Goal: Task Accomplishment & Management: Manage account settings

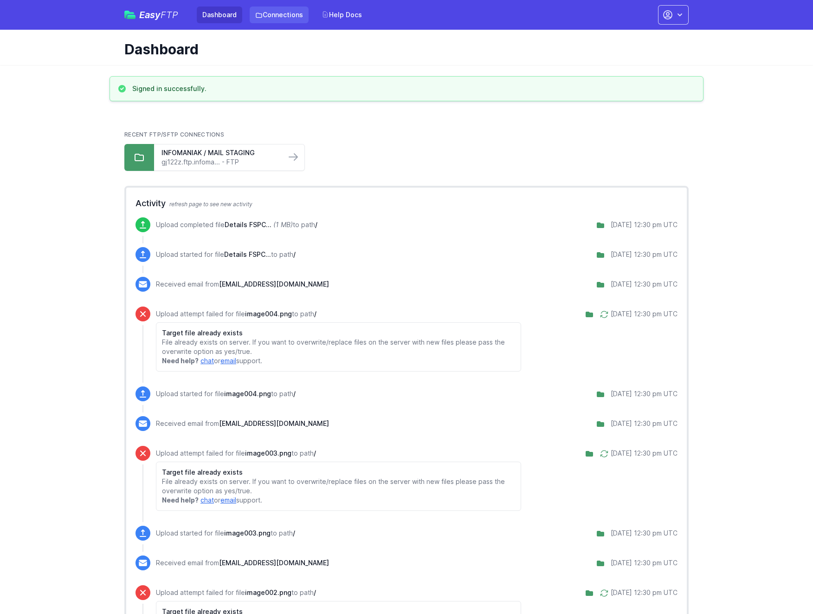
click at [286, 15] on link "Connections" at bounding box center [279, 14] width 59 height 17
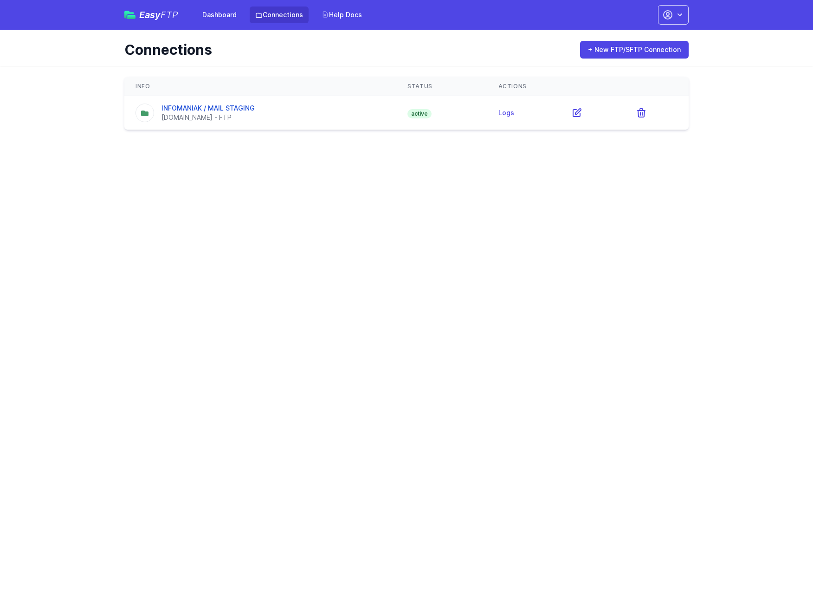
click at [310, 127] on td "INFOMANIAK / MAIL STAGING gj122z.ftp.infomaniak.com - FTP" at bounding box center [260, 113] width 272 height 34
click at [246, 113] on div "gj122z.ftp.infomaniak.com - FTP" at bounding box center [208, 117] width 93 height 9
click at [225, 105] on link "INFOMANIAK / MAIL STAGING" at bounding box center [208, 108] width 93 height 8
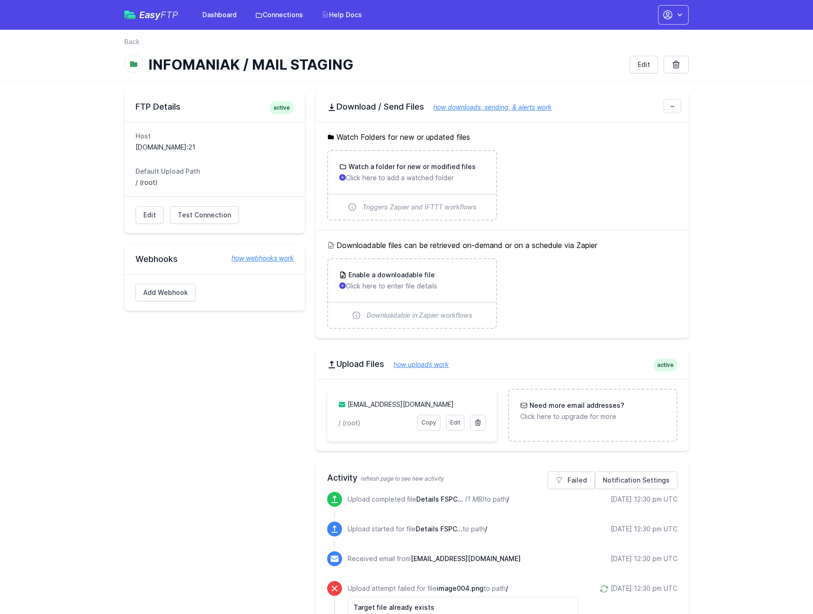
click at [669, 18] on icon "button" at bounding box center [667, 14] width 11 height 11
click at [625, 55] on link "Your Profile" at bounding box center [644, 55] width 89 height 17
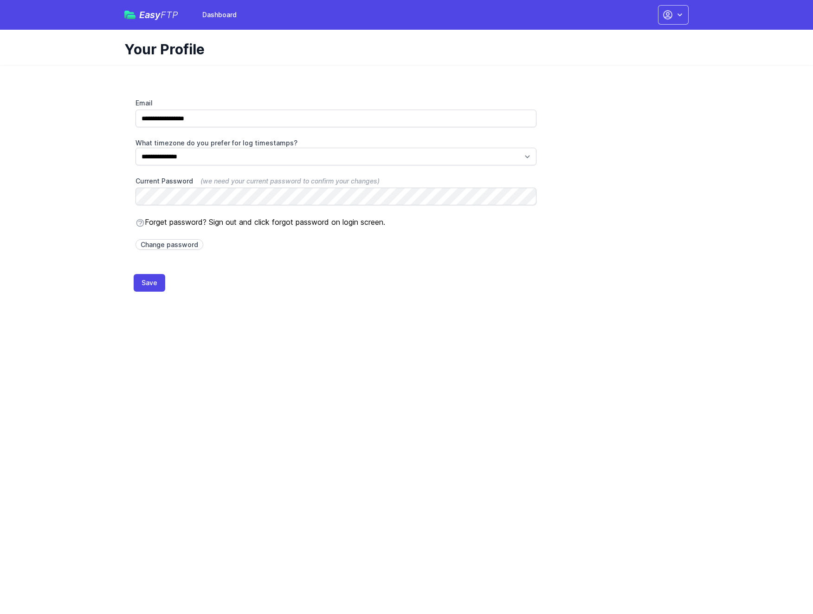
click at [680, 13] on icon "button" at bounding box center [679, 14] width 9 height 9
click at [635, 53] on link "Contact EasyFTP" at bounding box center [644, 55] width 89 height 17
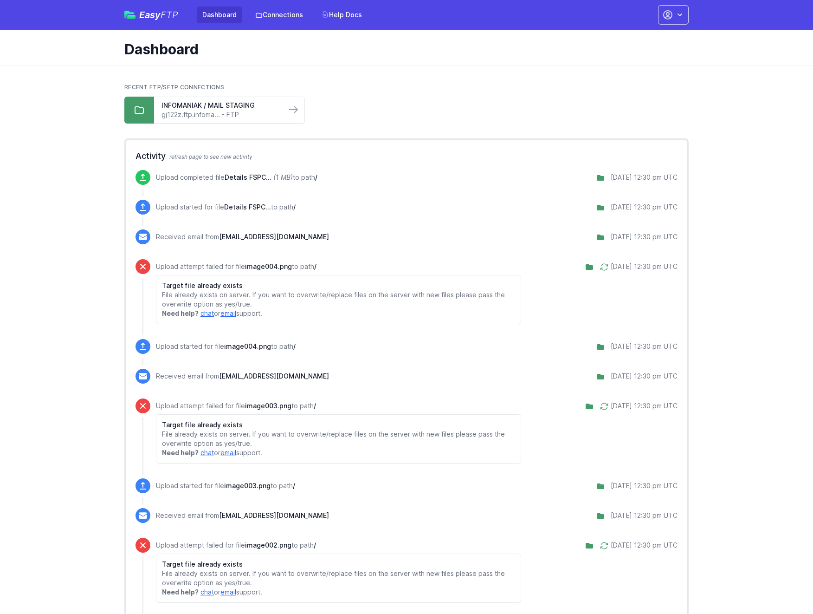
click at [675, 9] on button "button" at bounding box center [673, 14] width 31 height 19
click at [635, 38] on link "Account Settings" at bounding box center [644, 38] width 89 height 17
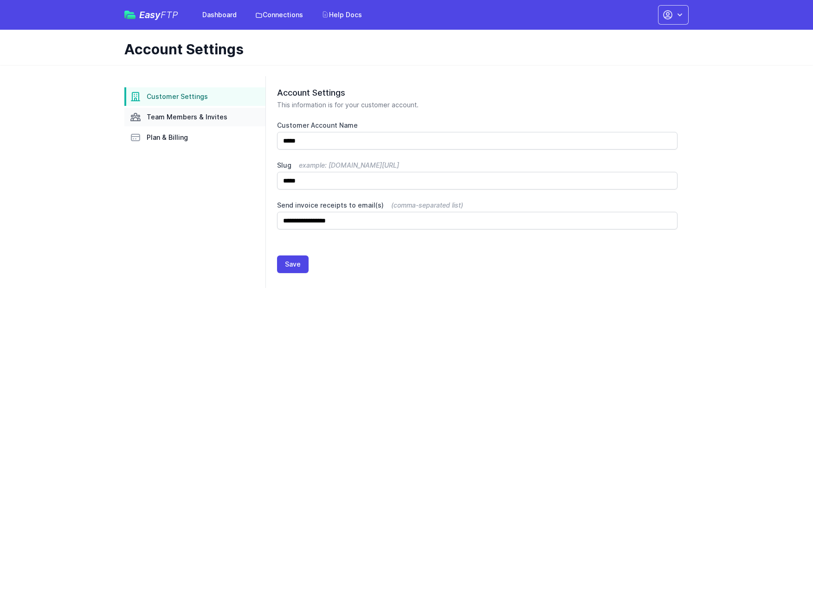
click at [197, 118] on span "Team Members & Invites" at bounding box center [187, 116] width 81 height 9
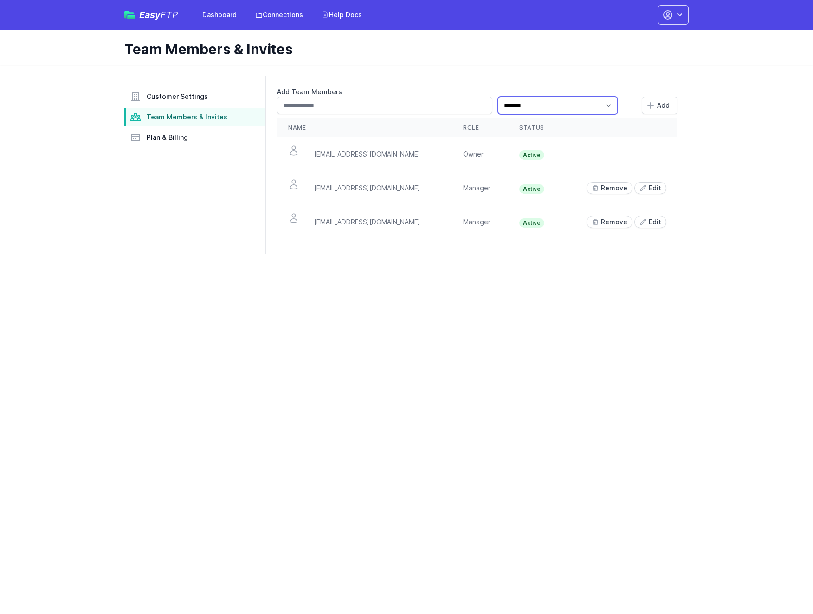
select select "*****"
click at [447, 102] on input "text" at bounding box center [384, 106] width 215 height 18
type input "**********"
click at [670, 109] on button "Add" at bounding box center [660, 106] width 36 height 18
